Goal: Transaction & Acquisition: Purchase product/service

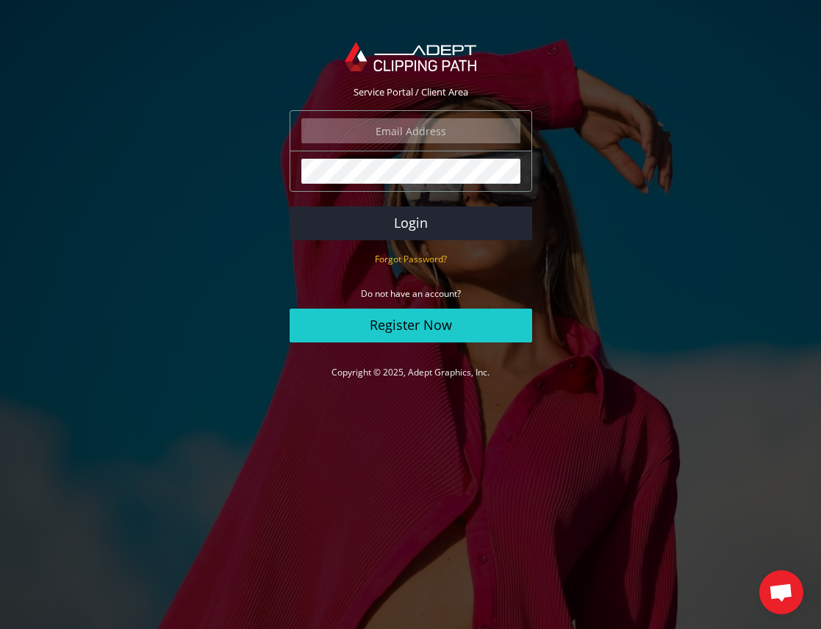
type input "johanna@johannamatthews.com"
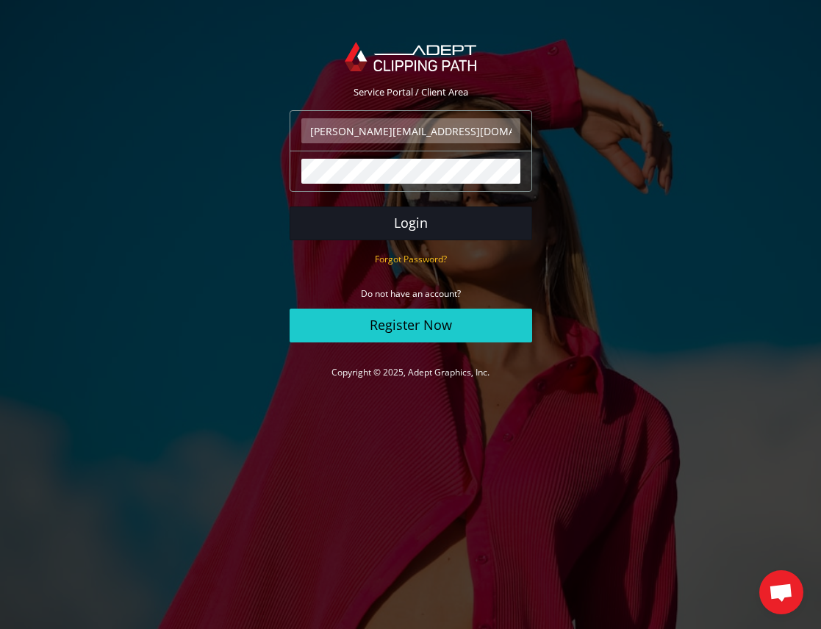
click at [406, 224] on button "Login" at bounding box center [411, 224] width 243 height 34
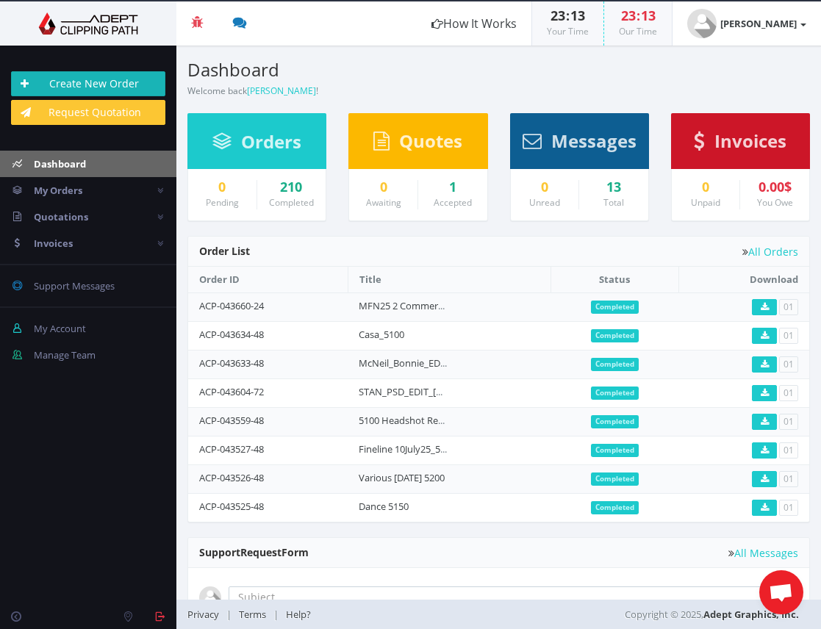
click at [76, 80] on link "Create New Order" at bounding box center [88, 83] width 154 height 25
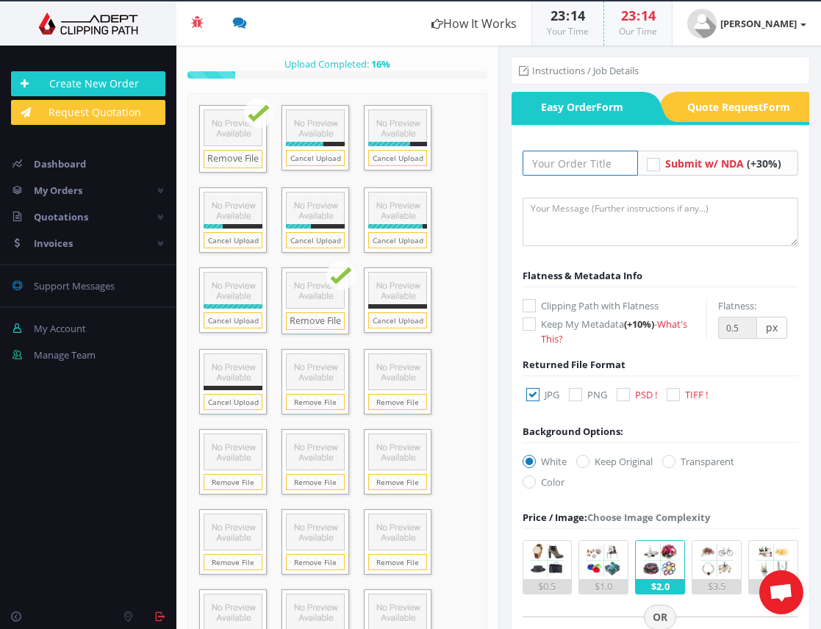
click at [573, 165] on input "text" at bounding box center [581, 163] width 116 height 25
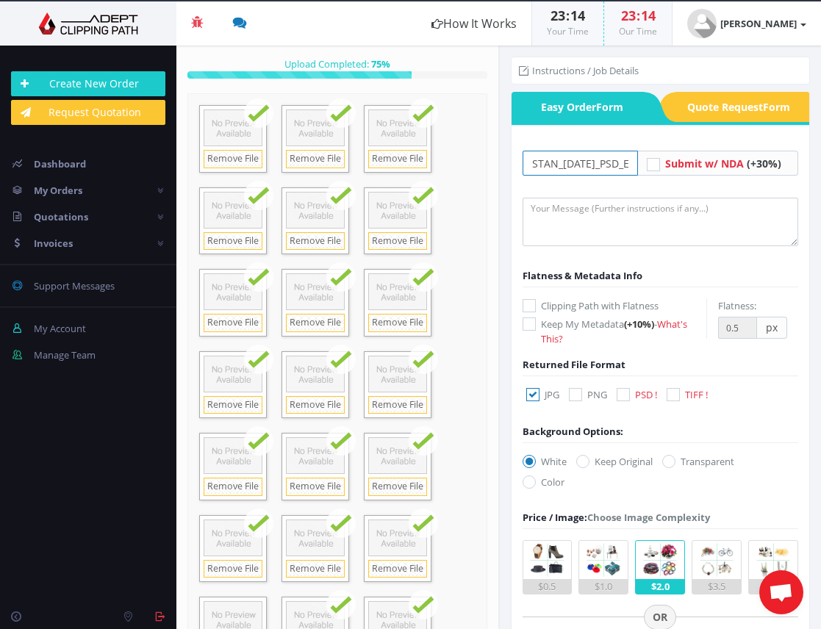
type input "STAN_[DATE]_PSD_EDIT_5100"
click at [623, 397] on icon at bounding box center [623, 394] width 13 height 13
click at [623, 397] on input "PSD !" at bounding box center [626, 395] width 10 height 10
checkbox input "true"
click at [533, 394] on icon at bounding box center [532, 394] width 13 height 13
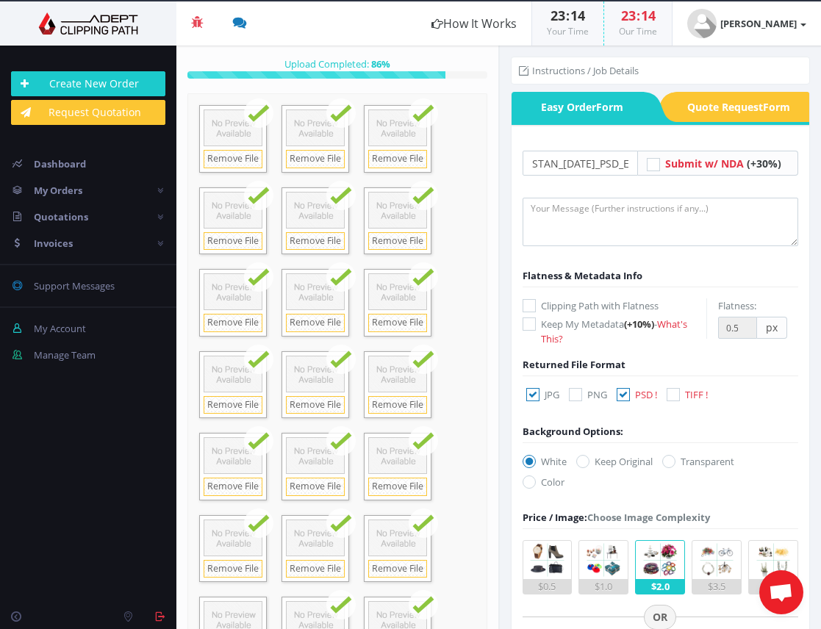
click at [533, 394] on input "JPG" at bounding box center [535, 395] width 10 height 10
checkbox input "false"
click at [671, 460] on icon at bounding box center [668, 461] width 13 height 13
click at [671, 460] on input "Transparent" at bounding box center [671, 462] width 10 height 10
radio input "true"
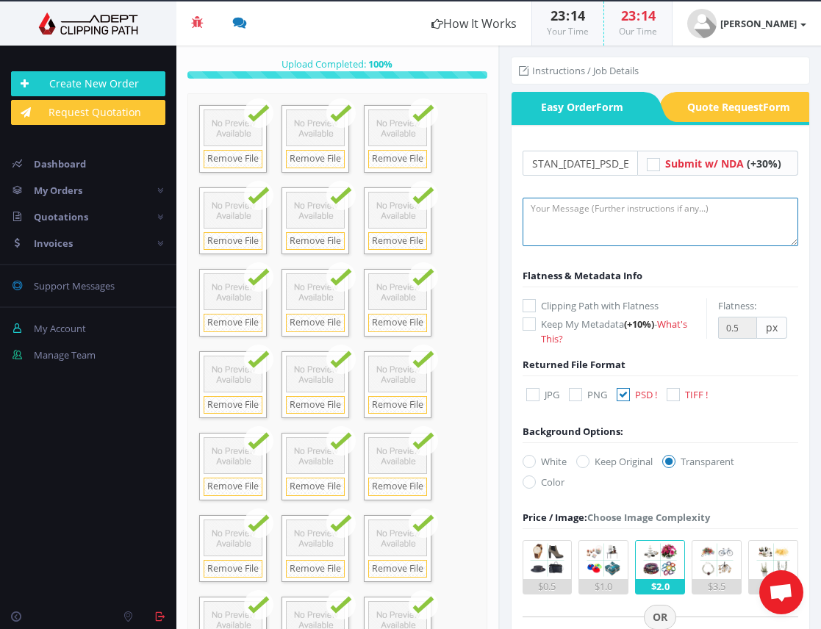
click at [642, 215] on textarea at bounding box center [661, 222] width 276 height 49
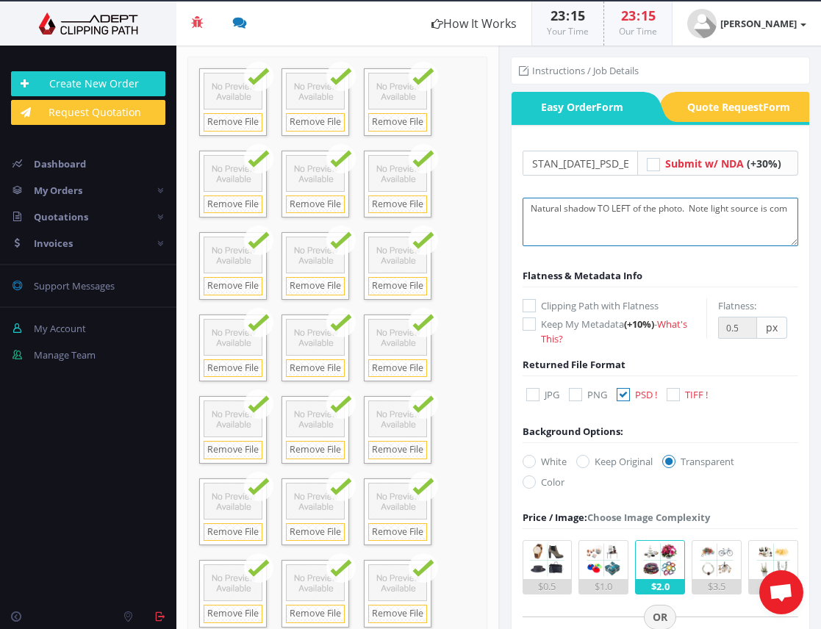
click at [714, 207] on textarea "Natural shadow TO LEFT of the photo. Note light source is com" at bounding box center [661, 222] width 276 height 49
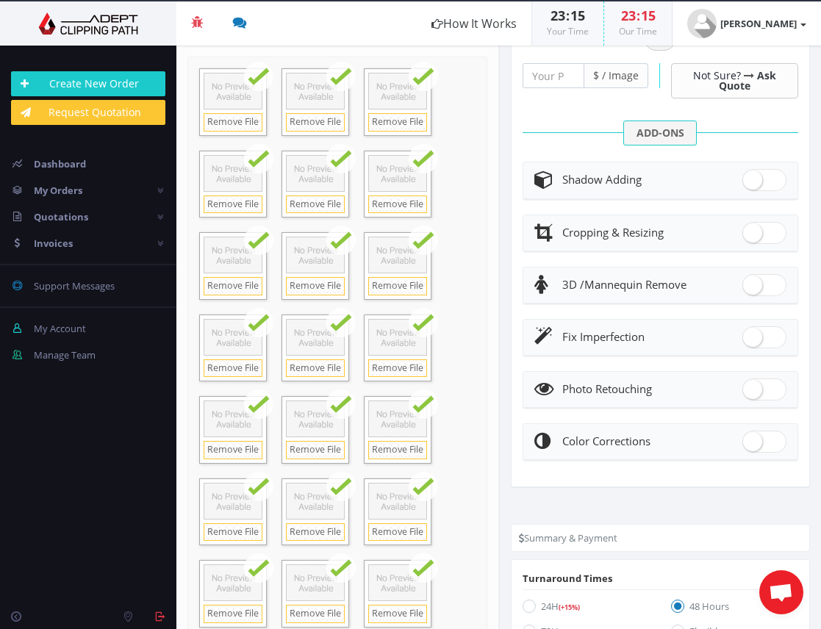
scroll to position [580, 0]
type textarea "Natural shadow TO LEFT of the photo. Note main light source is coming from the …"
click at [766, 176] on span at bounding box center [765, 179] width 44 height 22
click at [752, 176] on input "checkbox" at bounding box center [748, 176] width 10 height 10
checkbox input "true"
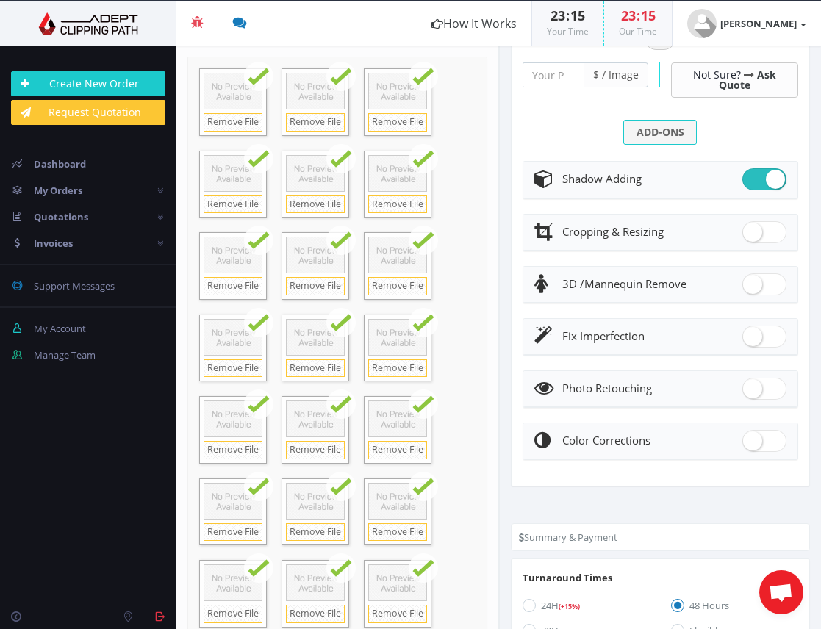
radio input "true"
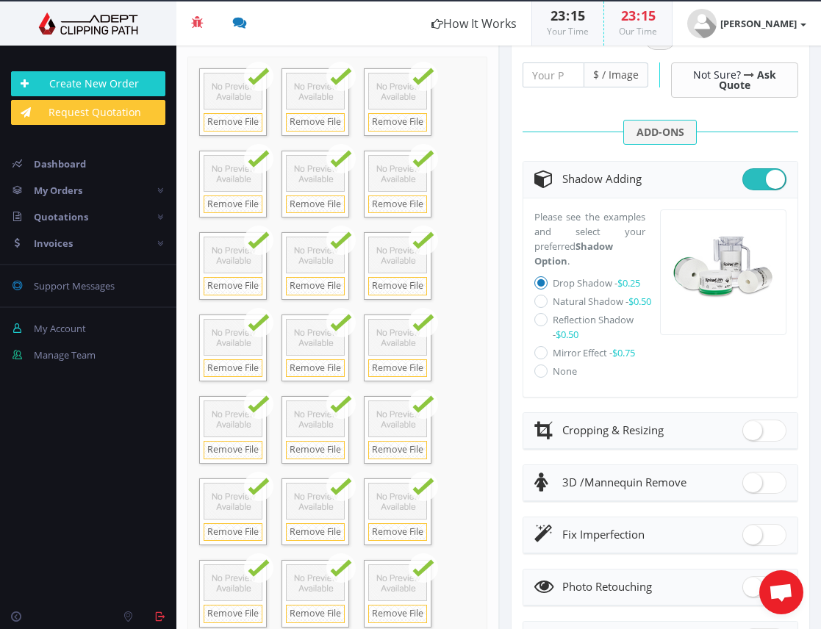
click at [544, 302] on icon at bounding box center [541, 301] width 13 height 13
click at [544, 302] on input "Natural Shadow - $0.50" at bounding box center [543, 302] width 10 height 10
radio input "true"
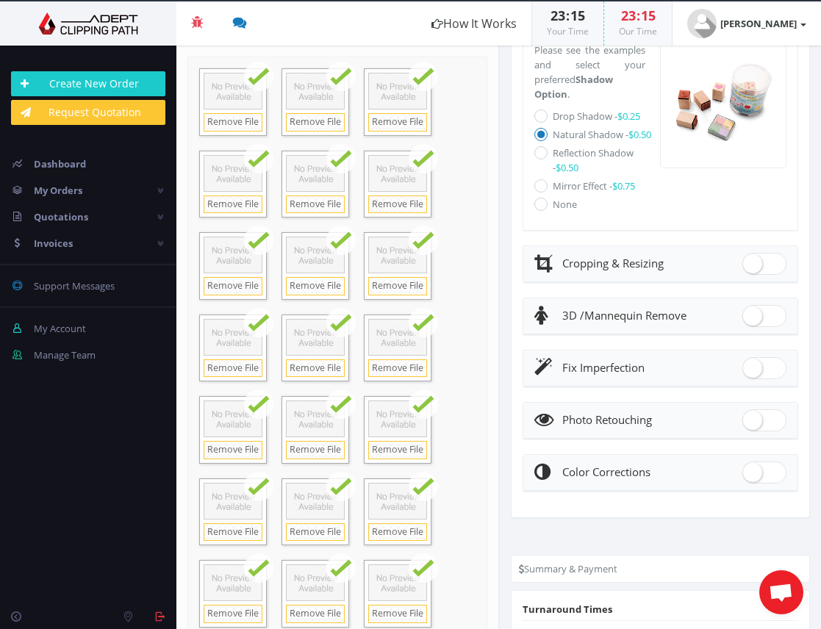
scroll to position [748, 0]
click at [764, 419] on span at bounding box center [765, 420] width 44 height 22
click at [752, 419] on input "checkbox" at bounding box center [748, 417] width 10 height 10
checkbox input "true"
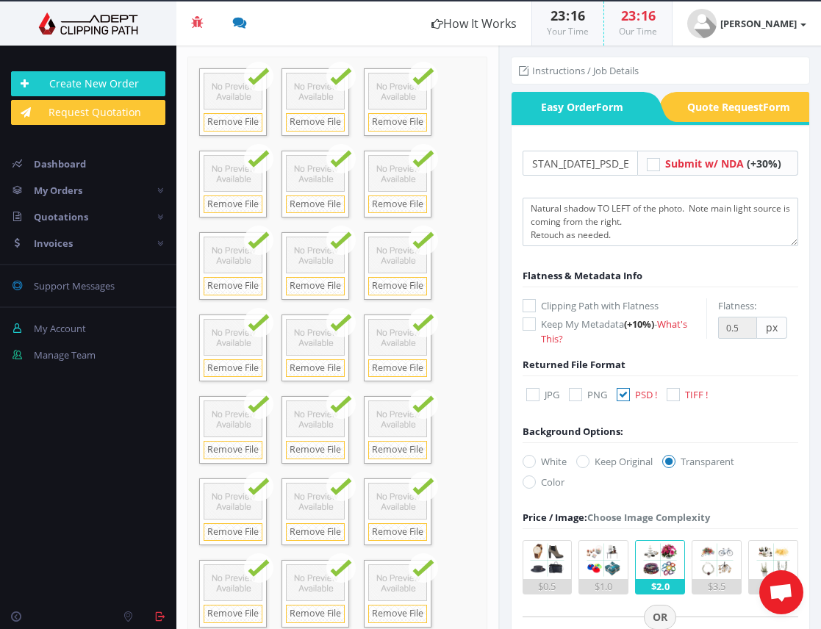
scroll to position [0, 0]
click at [599, 207] on textarea "Natural shadow TO LEFT of the photo. Note main light source is coming from the …" at bounding box center [661, 222] width 276 height 49
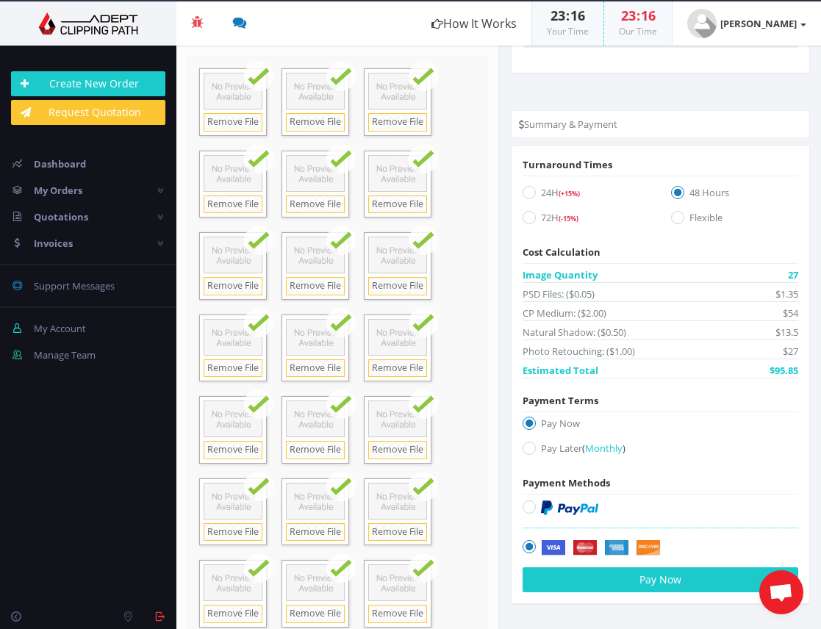
scroll to position [1438, 0]
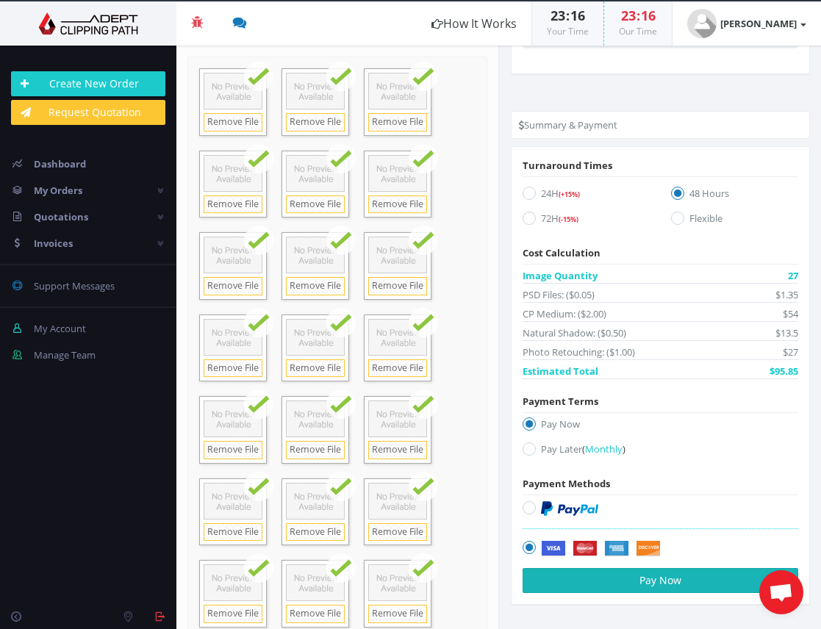
type textarea "Natural shadow should fall TO THE LEFT of the photo. Note main light source is …"
click at [655, 581] on button "Pay Now" at bounding box center [661, 580] width 276 height 25
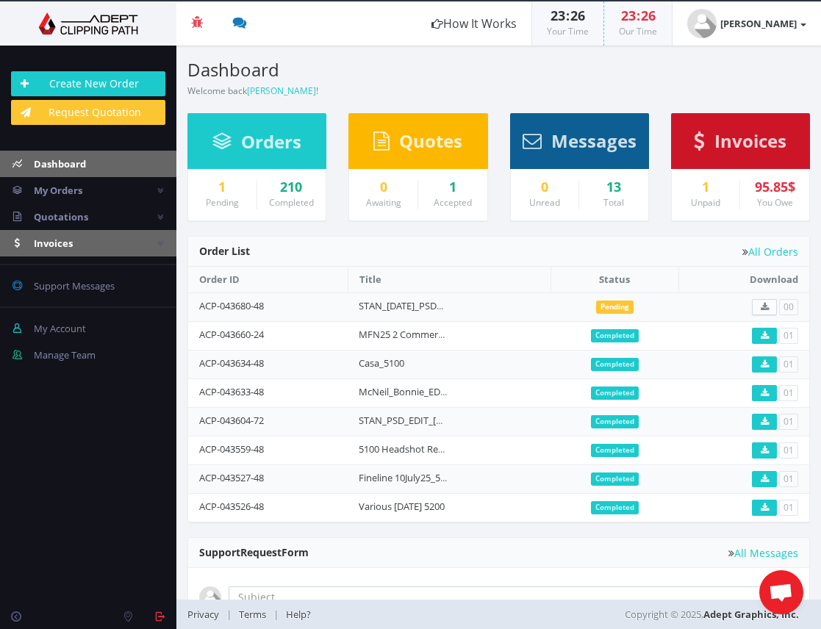
click at [54, 239] on span "Invoices" at bounding box center [53, 243] width 39 height 13
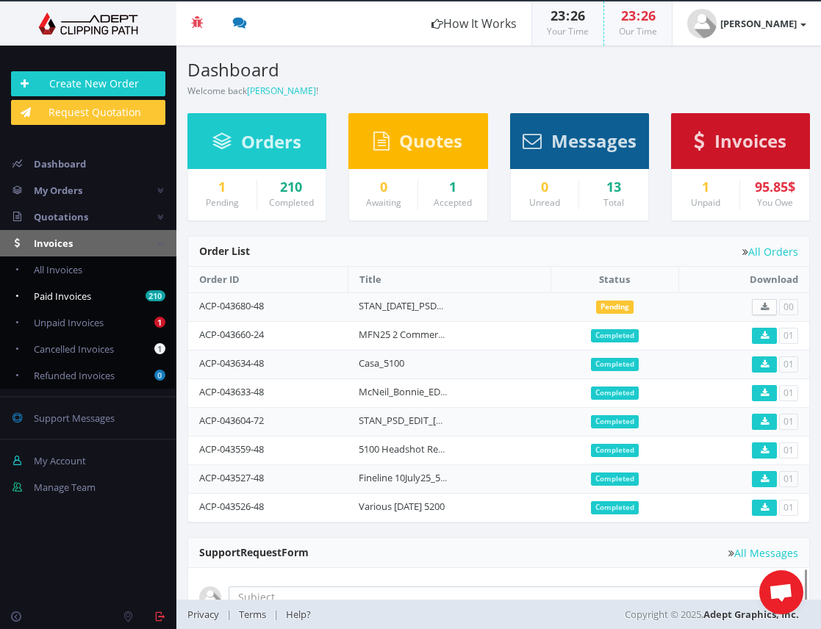
click at [76, 293] on span "Paid Invoices" at bounding box center [62, 296] width 57 height 13
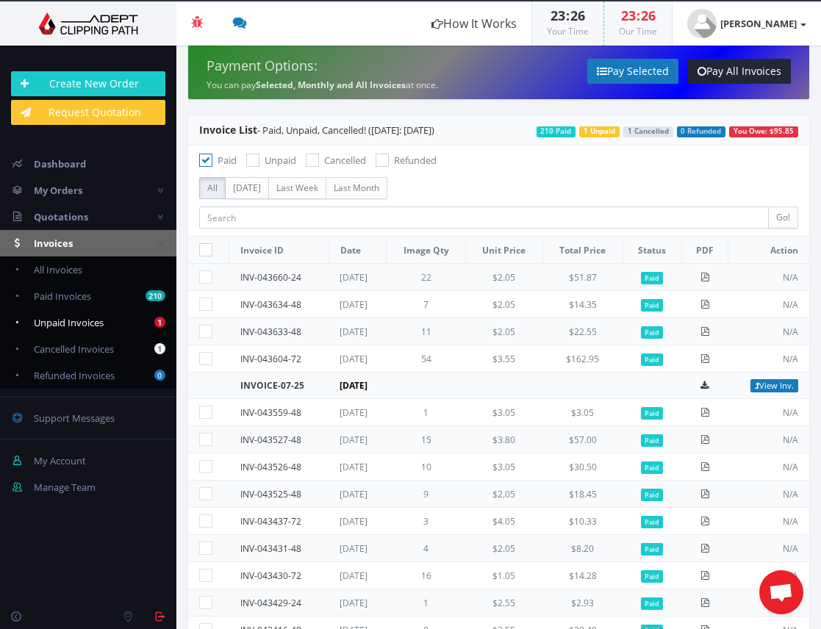
click at [70, 325] on span "Unpaid Invoices" at bounding box center [69, 322] width 70 height 13
checkbox input "false"
checkbox input "true"
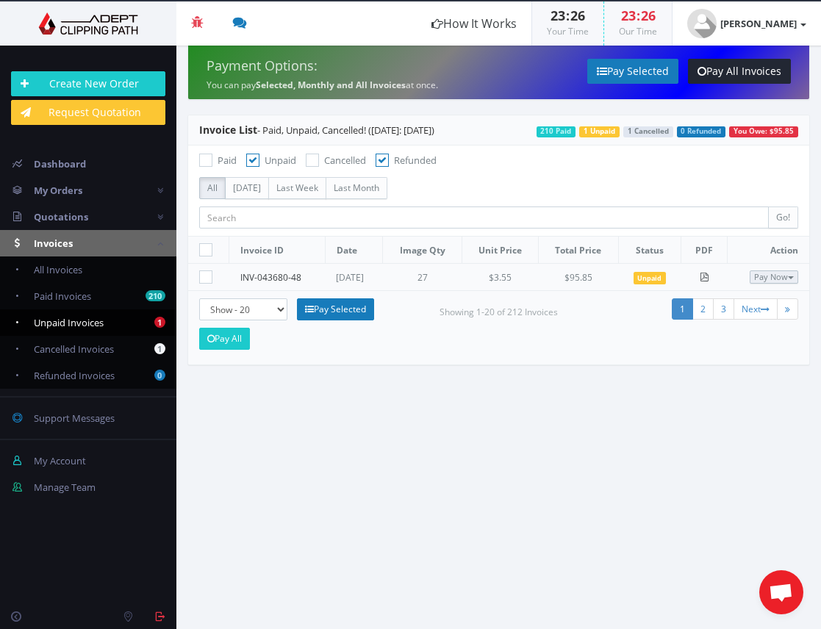
click at [776, 276] on button "Pay Now" at bounding box center [774, 277] width 49 height 13
click at [743, 324] on span "Credit Card" at bounding box center [735, 322] width 57 height 14
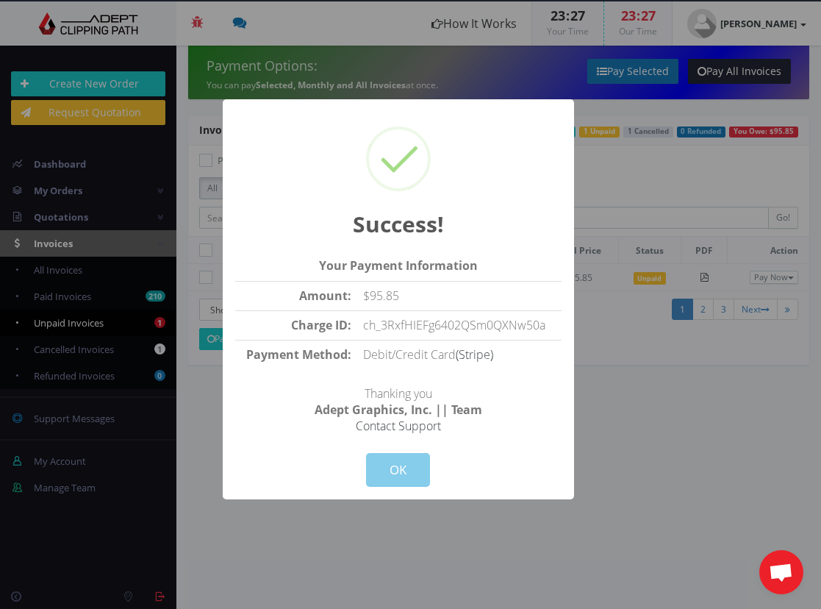
click at [395, 464] on button "OK" at bounding box center [398, 470] width 64 height 34
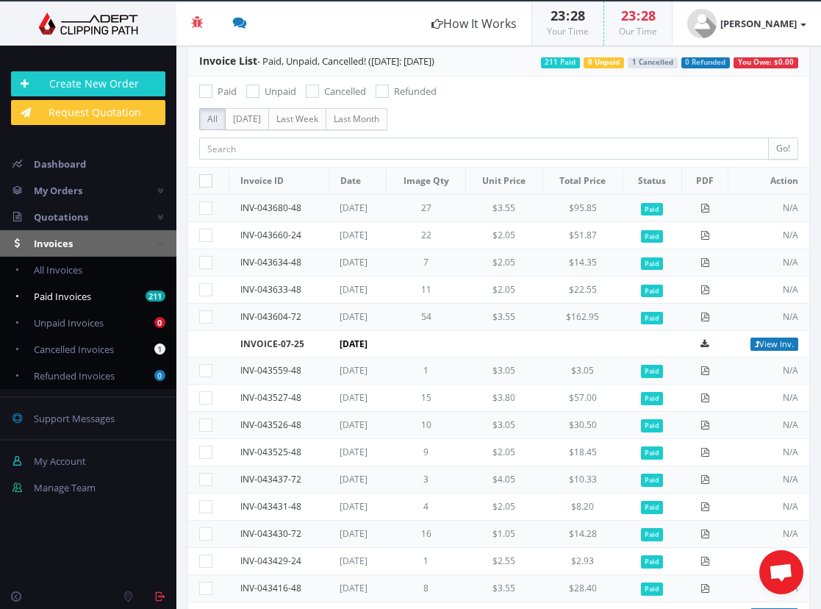
click at [74, 297] on span "Paid Invoices" at bounding box center [62, 296] width 57 height 13
checkbox input "true"
click at [704, 205] on icon at bounding box center [705, 208] width 9 height 9
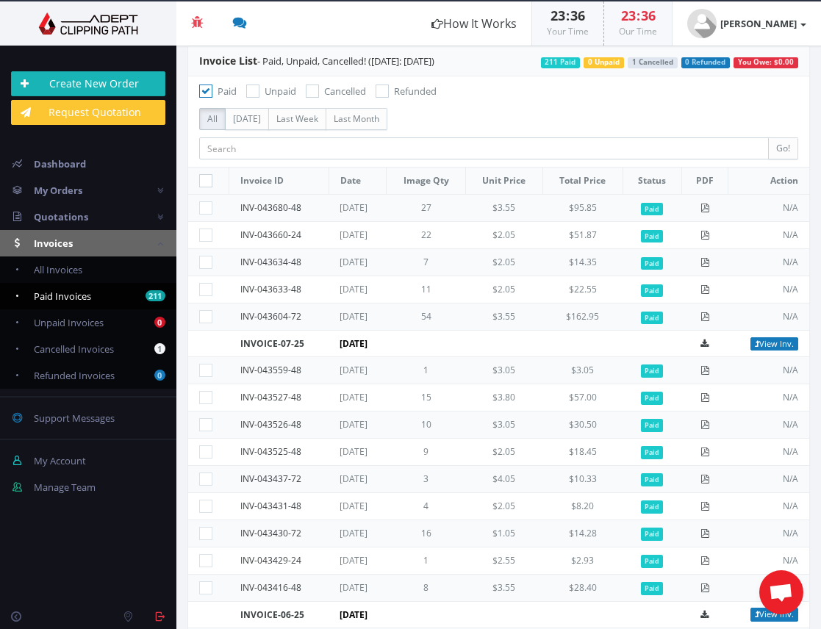
click at [126, 79] on link "Create New Order" at bounding box center [88, 83] width 154 height 25
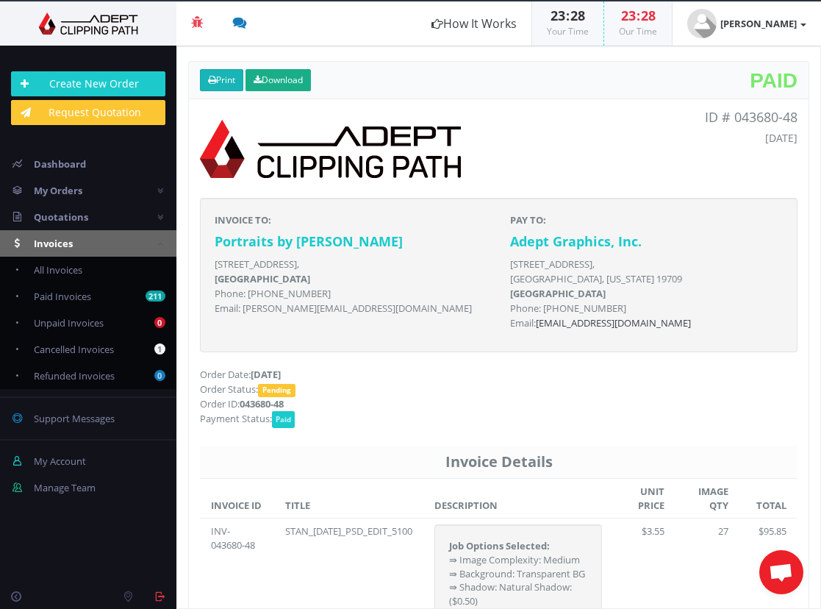
click at [216, 79] on link "Print" at bounding box center [221, 80] width 43 height 22
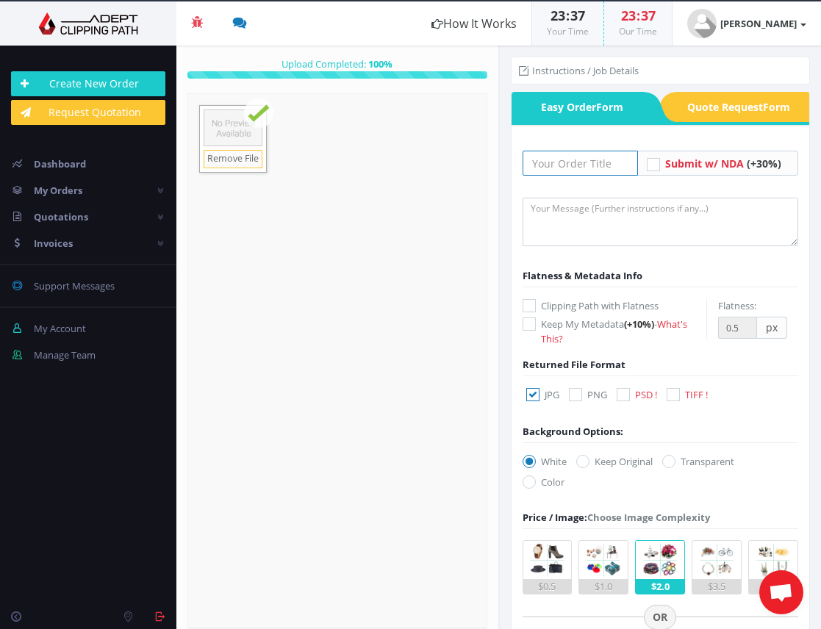
click at [579, 162] on input "text" at bounding box center [581, 163] width 116 height 25
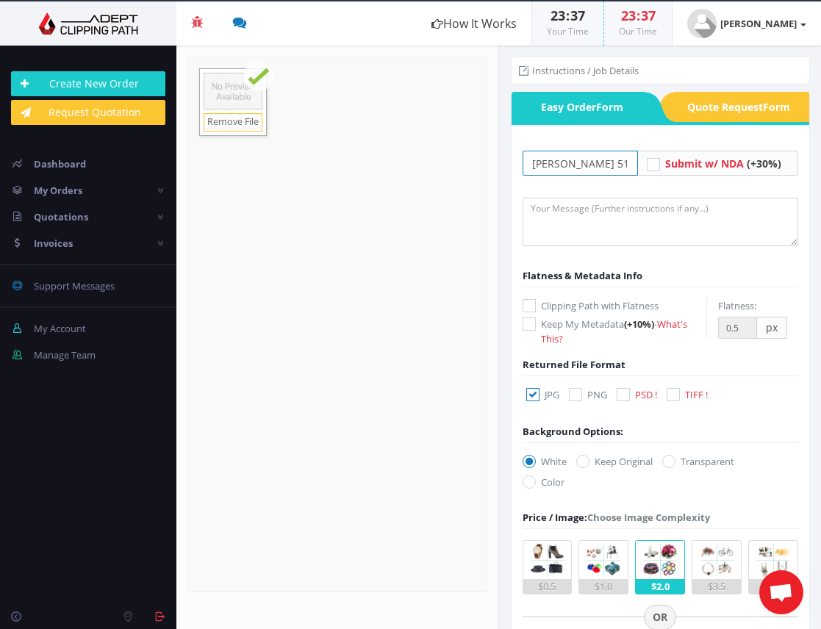
type input "[PERSON_NAME] 5100"
click at [617, 396] on div "JPG PNG PSD ! TIFF !" at bounding box center [617, 398] width 211 height 22
click at [623, 397] on icon at bounding box center [623, 394] width 13 height 13
click at [623, 397] on input "PSD !" at bounding box center [626, 395] width 10 height 10
checkbox input "true"
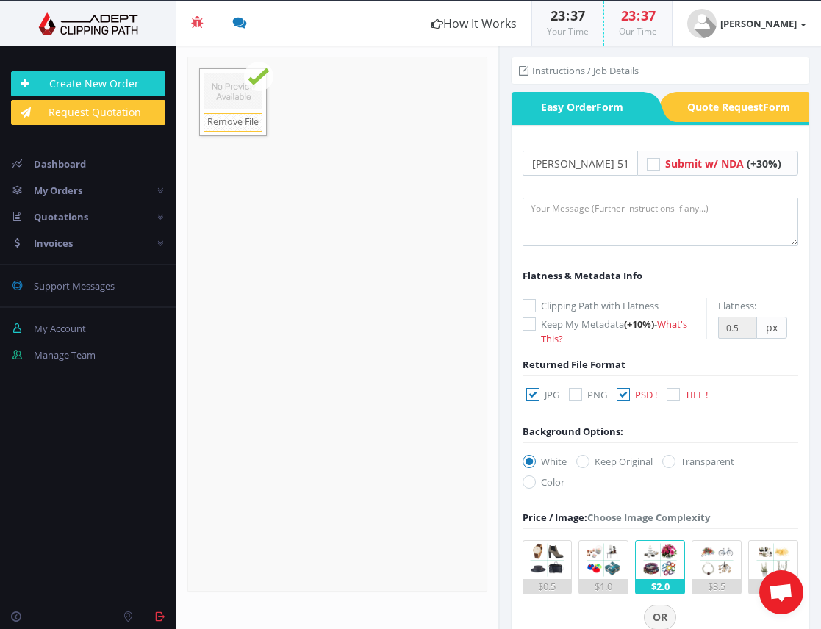
drag, startPoint x: 533, startPoint y: 396, endPoint x: 581, endPoint y: 436, distance: 62.6
click at [533, 396] on icon at bounding box center [532, 394] width 13 height 13
click at [533, 396] on input "JPG" at bounding box center [535, 395] width 10 height 10
checkbox input "false"
click at [670, 458] on icon at bounding box center [668, 461] width 13 height 13
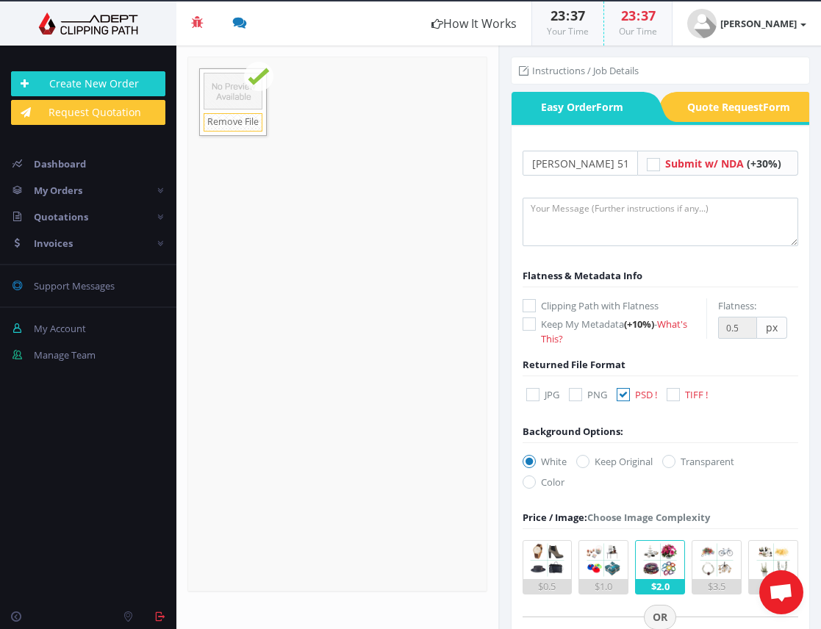
click at [670, 458] on input "Transparent" at bounding box center [671, 462] width 10 height 10
radio input "true"
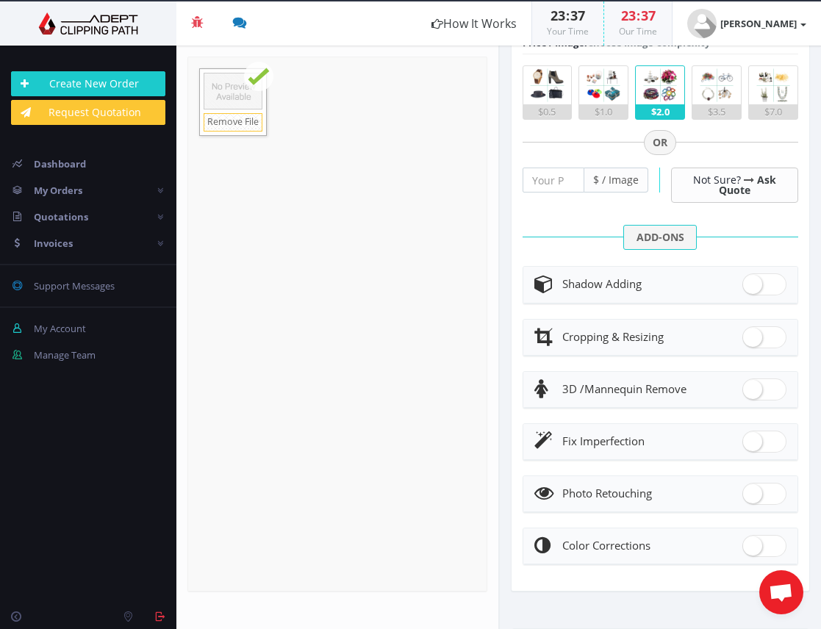
scroll to position [482, 0]
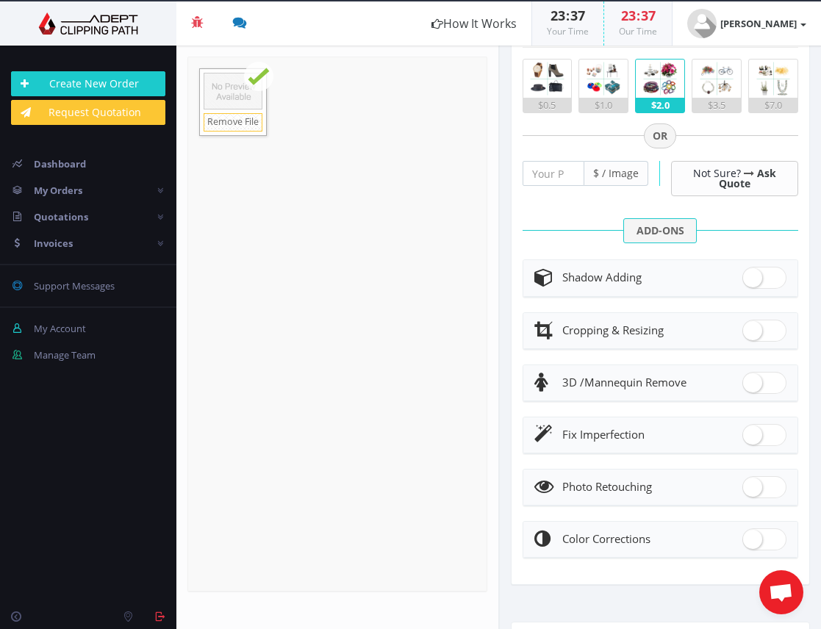
drag, startPoint x: 762, startPoint y: 487, endPoint x: 758, endPoint y: 493, distance: 7.6
click at [762, 487] on span at bounding box center [765, 487] width 44 height 22
click at [752, 487] on input "checkbox" at bounding box center [748, 484] width 10 height 10
checkbox input "true"
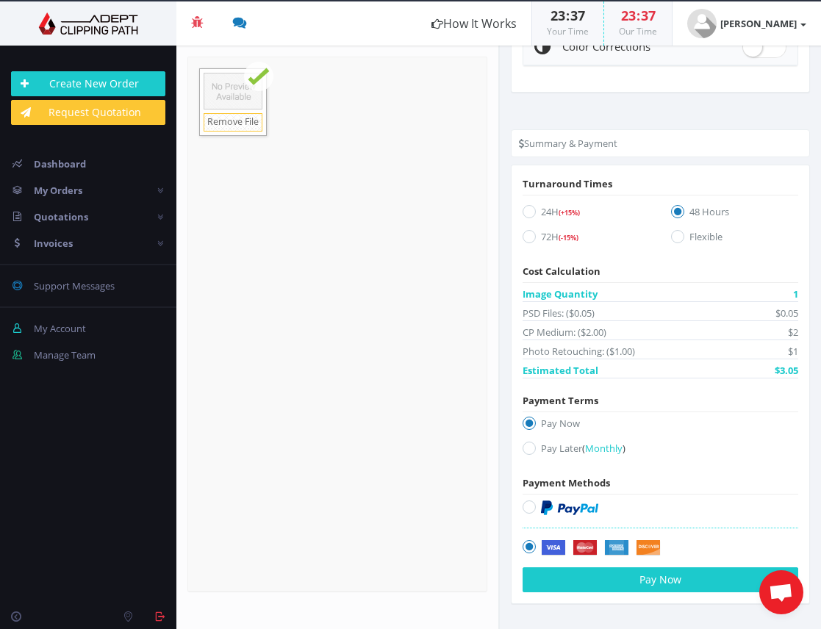
scroll to position [1221, 0]
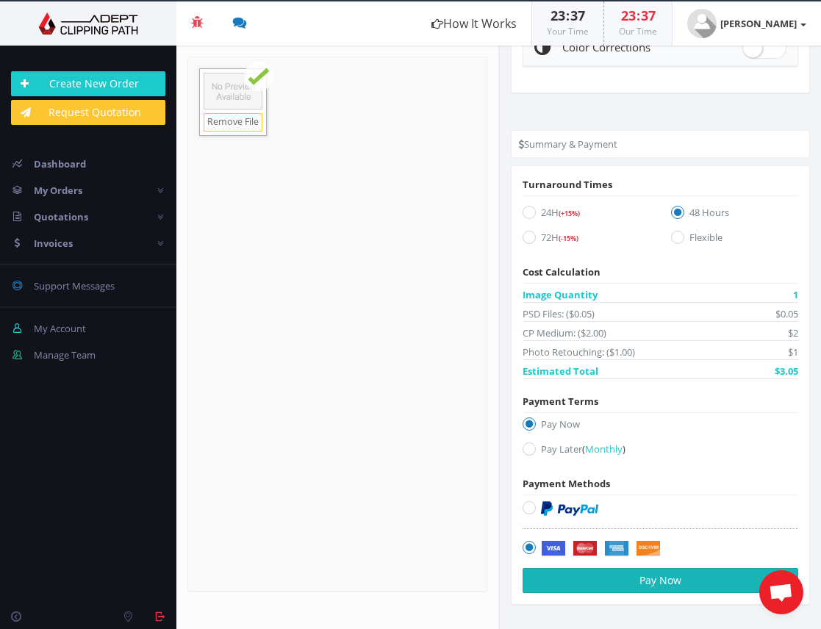
click at [652, 576] on button "Pay Now" at bounding box center [661, 580] width 276 height 25
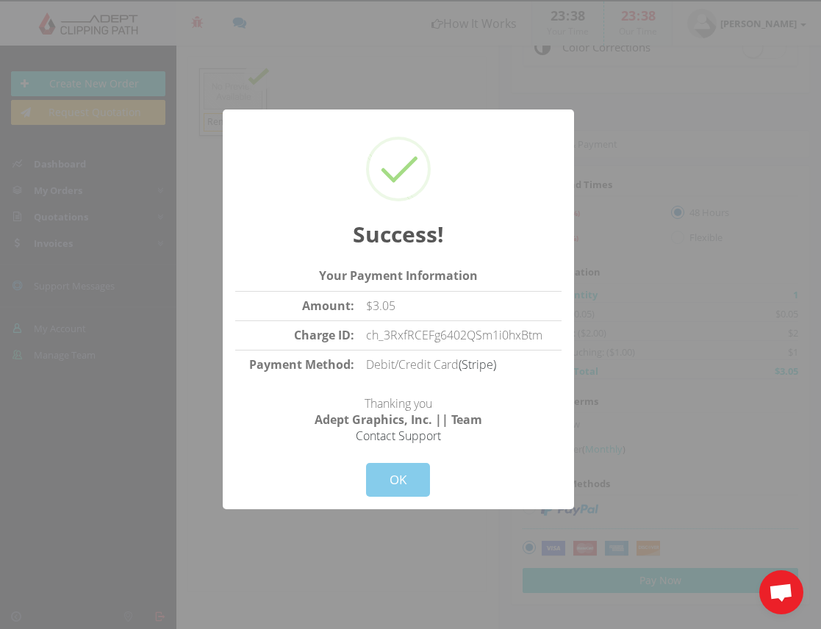
click at [390, 474] on button "OK" at bounding box center [398, 480] width 64 height 34
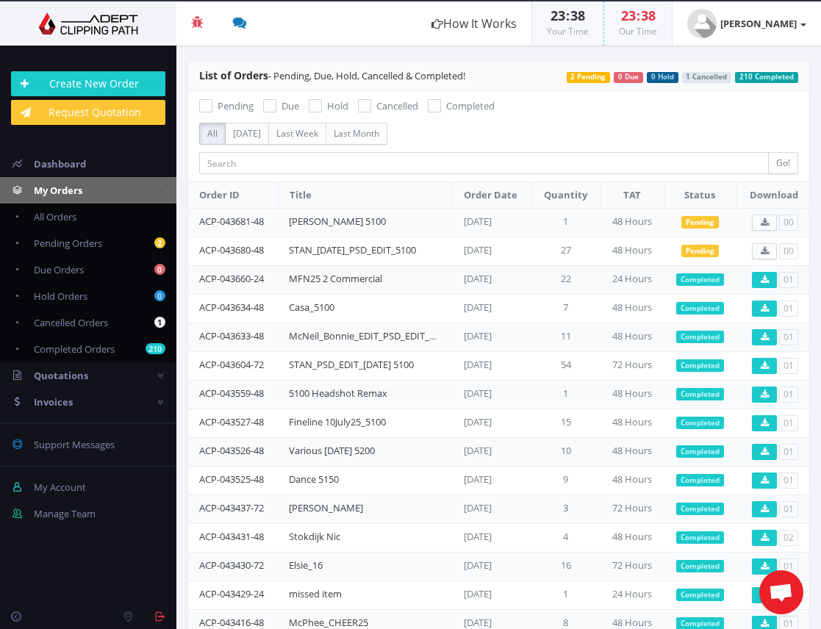
drag, startPoint x: 68, startPoint y: 403, endPoint x: 71, endPoint y: 390, distance: 13.4
click at [69, 404] on span "Invoices" at bounding box center [53, 402] width 39 height 13
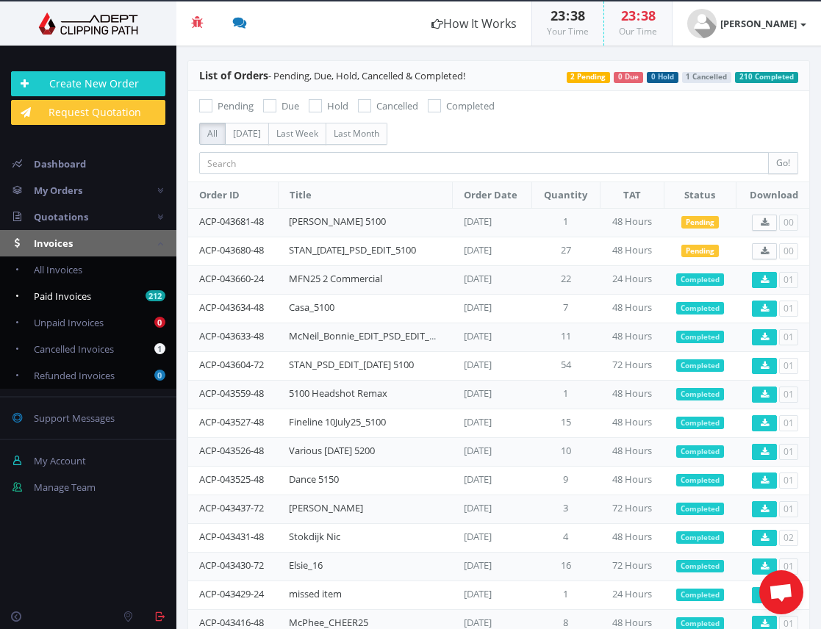
click at [74, 296] on span "Paid Invoices" at bounding box center [62, 296] width 57 height 13
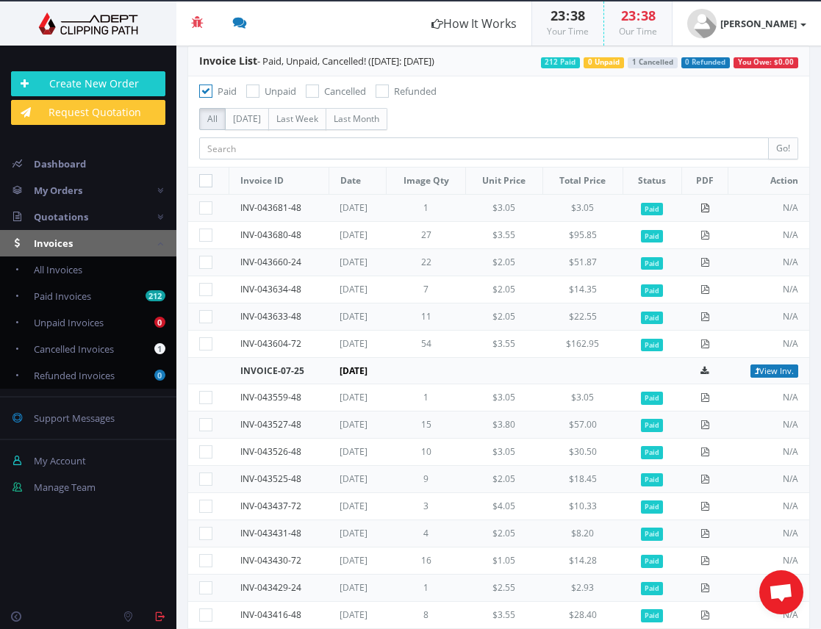
click at [698, 206] on td at bounding box center [705, 208] width 47 height 27
click at [705, 212] on icon at bounding box center [705, 208] width 9 height 9
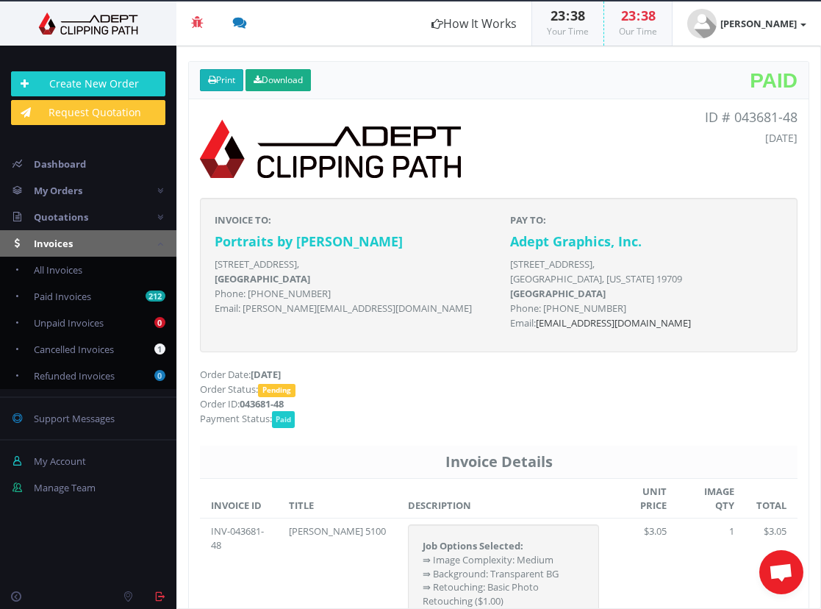
click at [232, 79] on link "Print" at bounding box center [221, 80] width 43 height 22
